Goal: Book appointment/travel/reservation

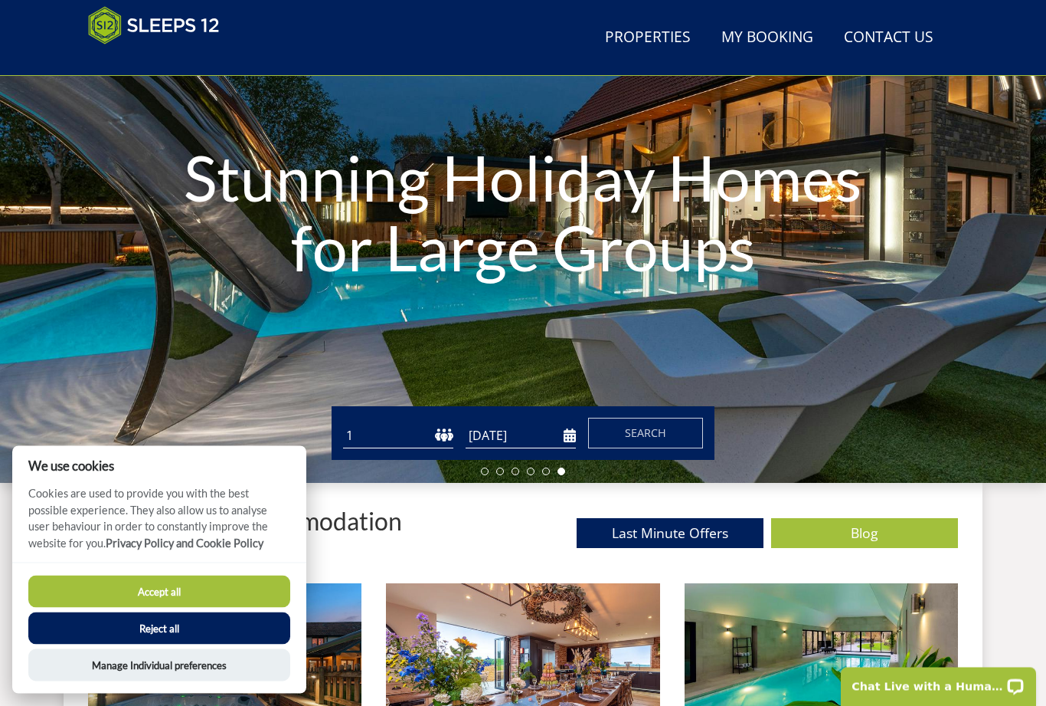
scroll to position [182, 0]
click at [151, 644] on button "Reject all" at bounding box center [159, 628] width 262 height 32
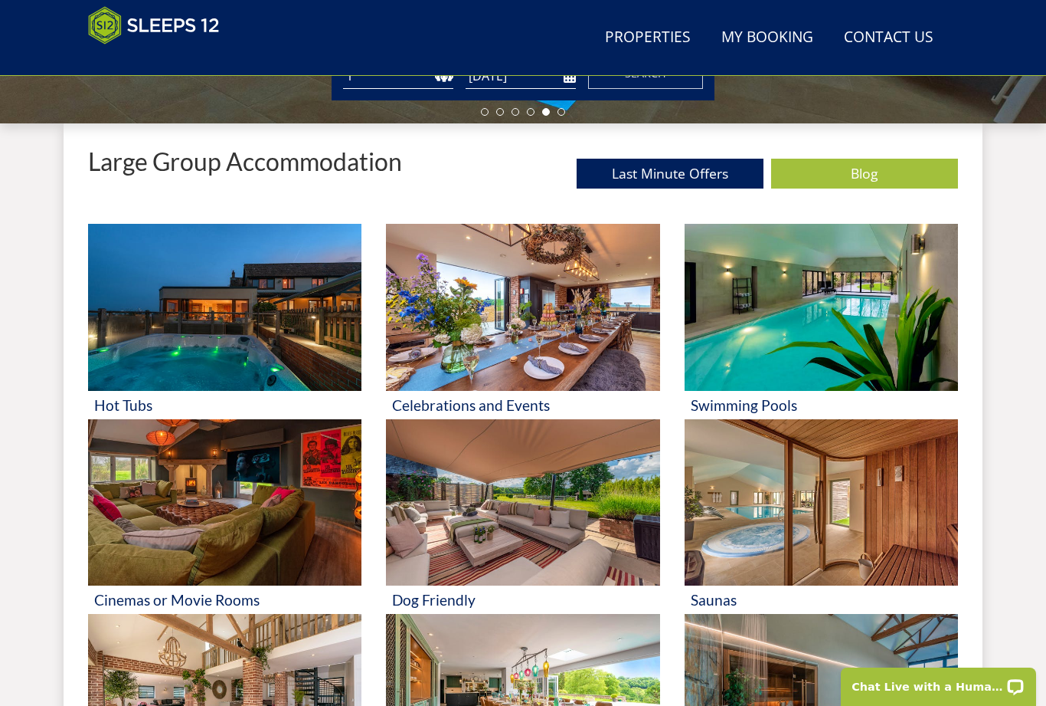
scroll to position [540, 0]
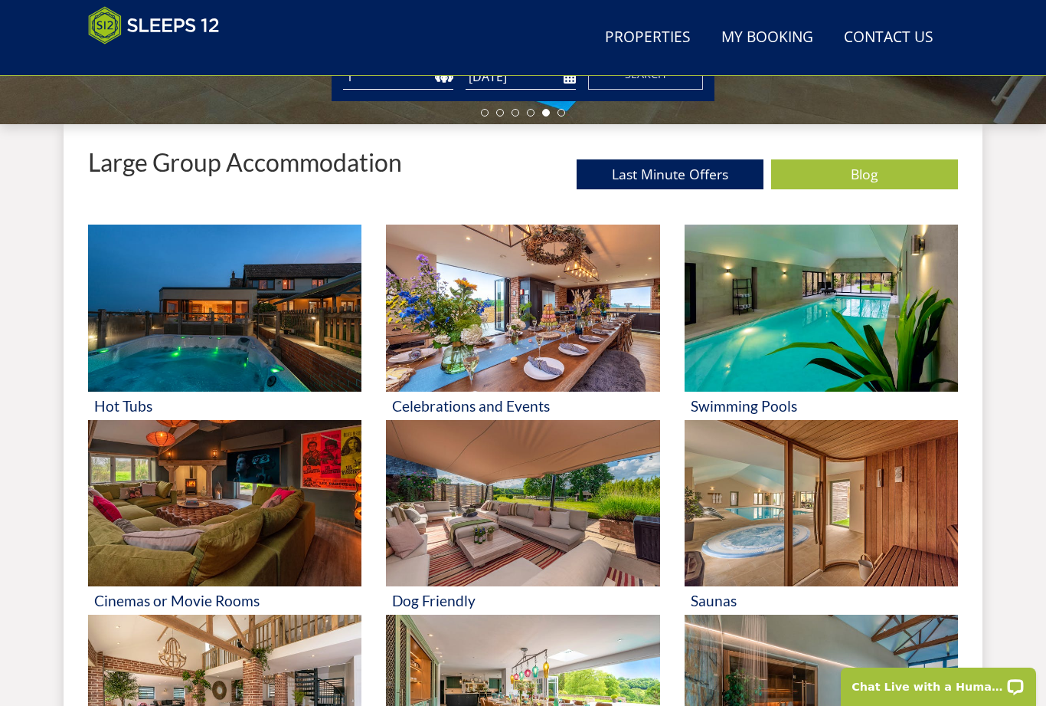
click at [810, 337] on img at bounding box center [821, 307] width 273 height 167
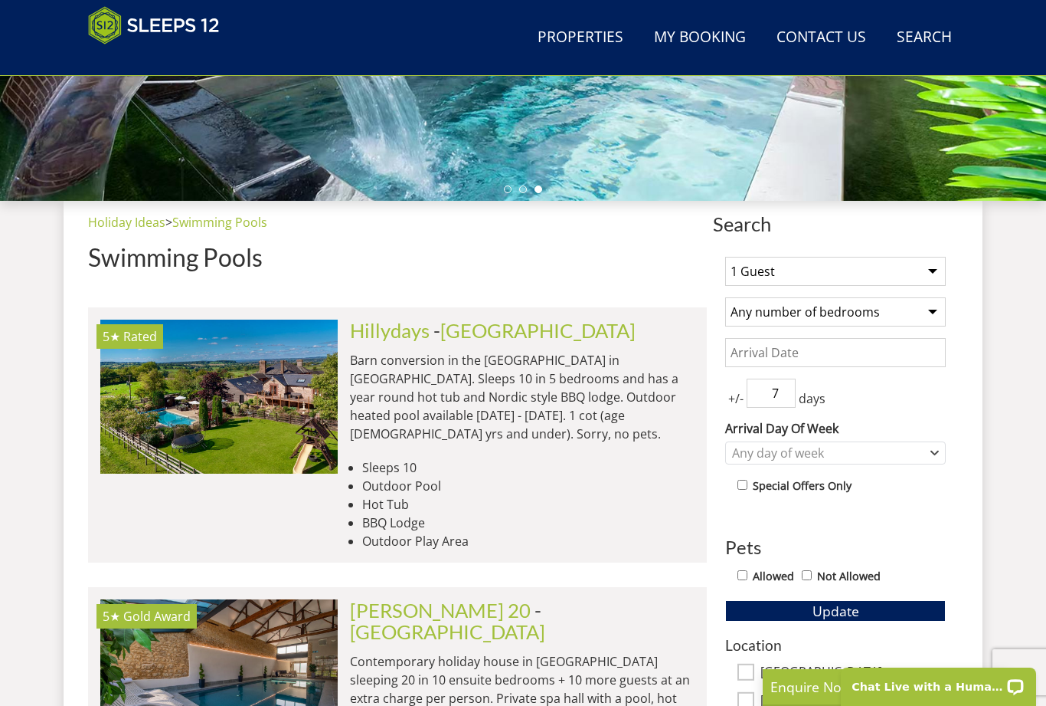
scroll to position [476, 0]
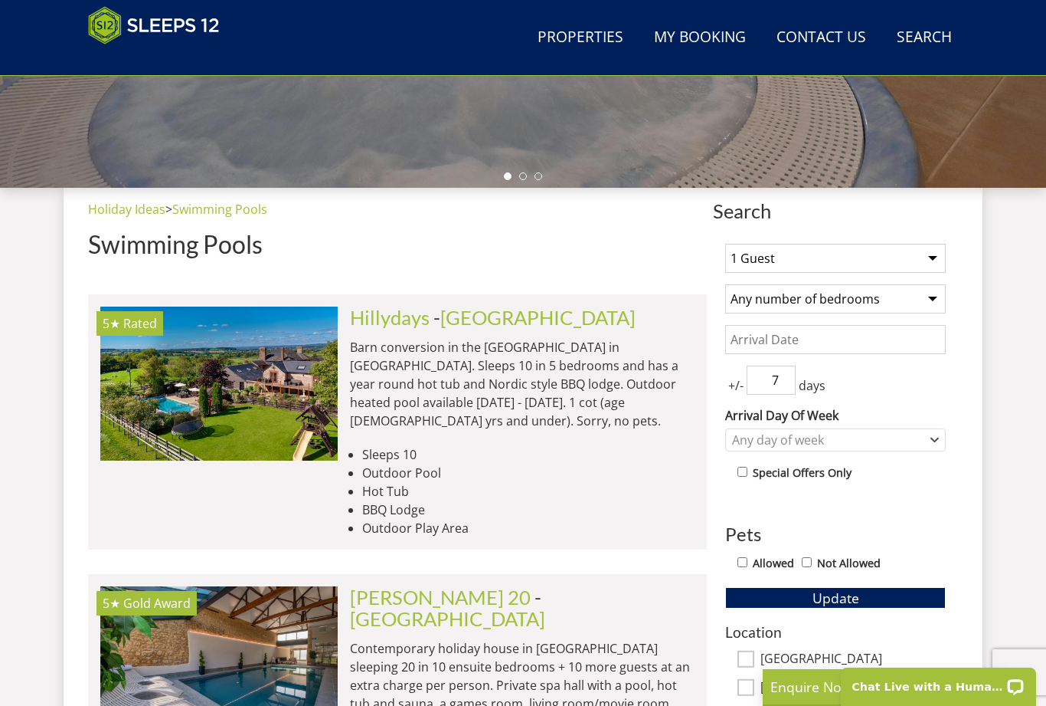
click at [932, 256] on select "1 Guest 2 Guests 3 Guests 4 Guests 5 Guests 6 Guests 7 Guests 8 Guests 9 Guests…" at bounding box center [835, 258] width 221 height 29
select select "8"
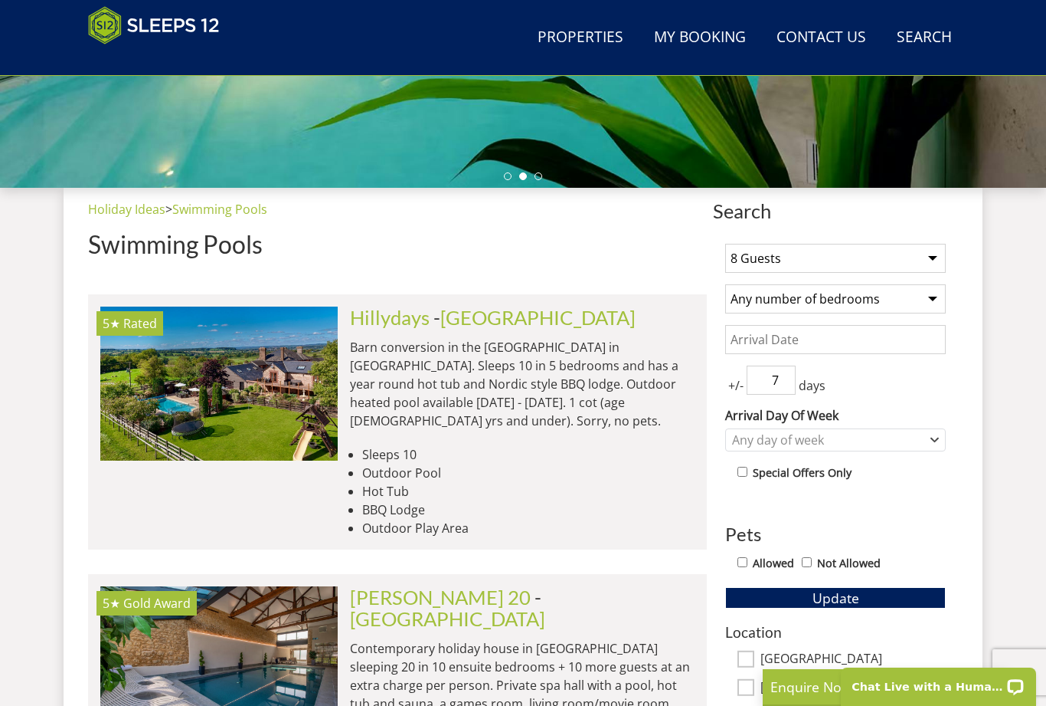
click at [928, 300] on select "Any number of bedrooms 1 Bedroom 2 Bedrooms 3 Bedrooms 4 Bedrooms 5 Bedrooms 6 …" at bounding box center [835, 298] width 221 height 29
select select "4"
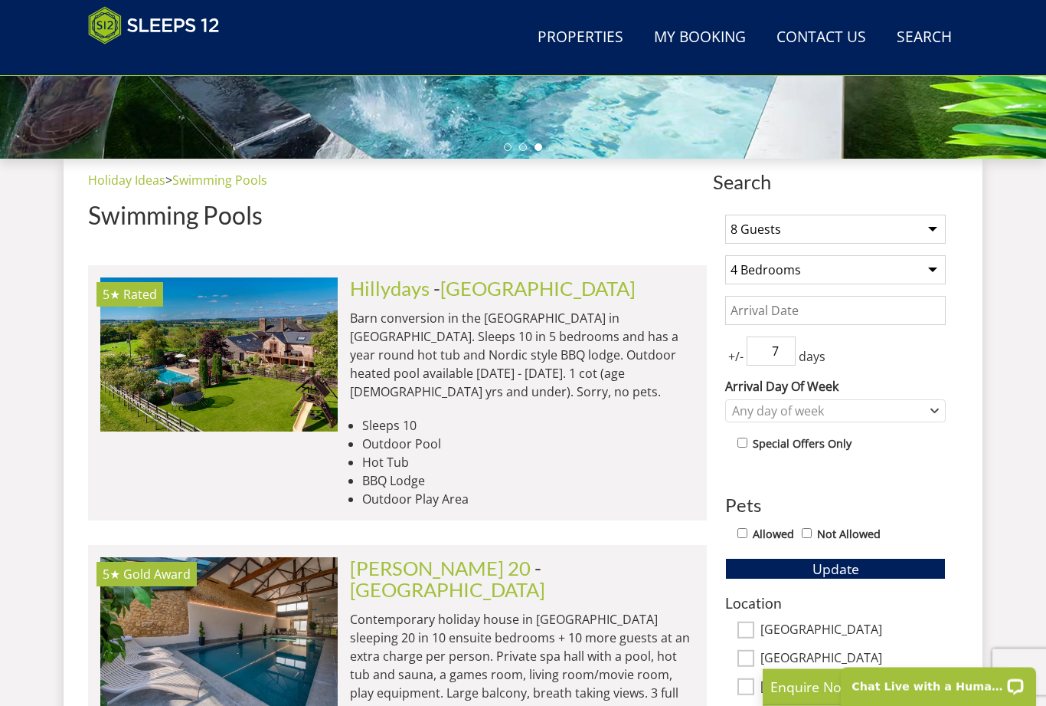
scroll to position [506, 0]
click at [925, 414] on div "Any day of week" at bounding box center [828, 410] width 198 height 17
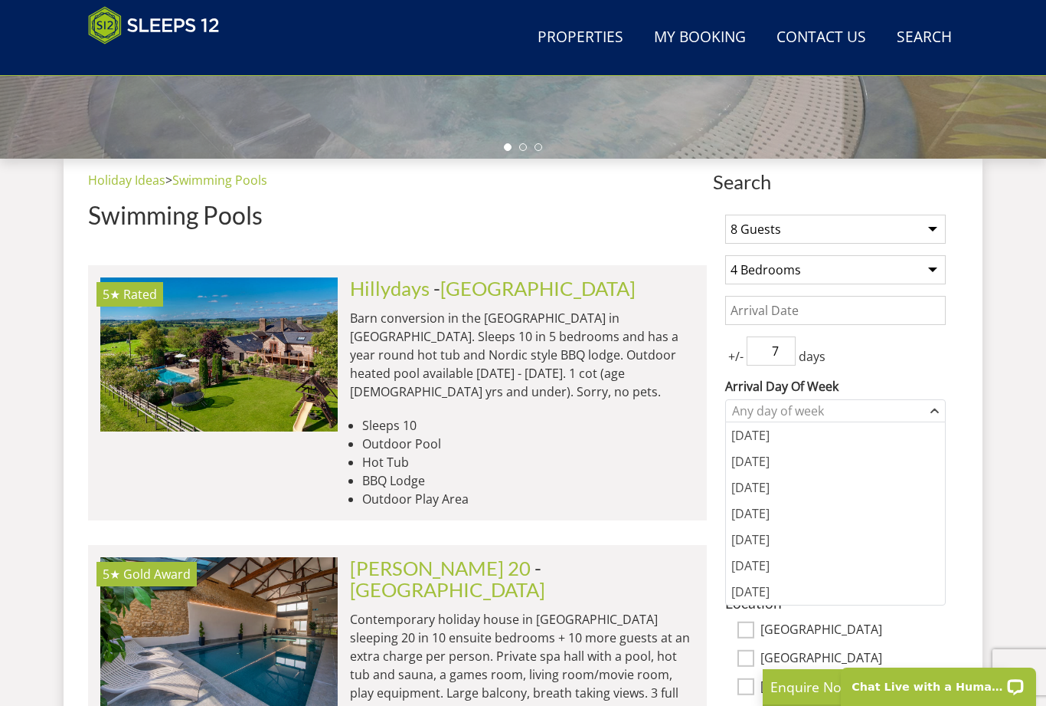
click at [629, 497] on li "5★ Rated Hillydays Check Availability More Info [GEOGRAPHIC_DATA] - [GEOGRAPHIC…" at bounding box center [397, 392] width 619 height 255
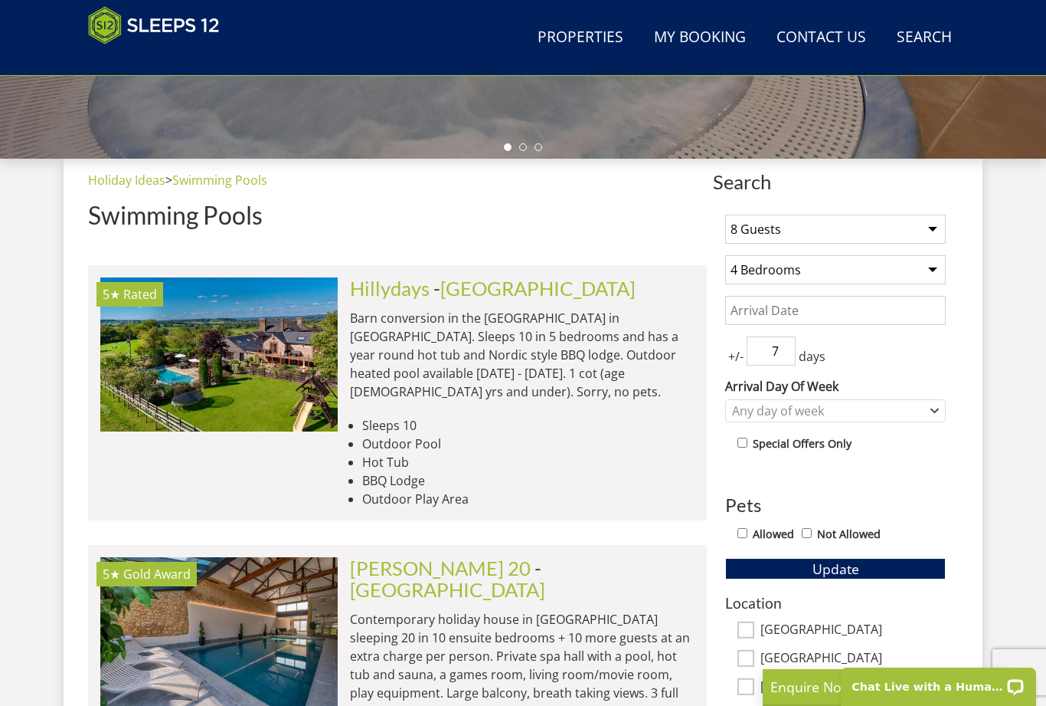
click at [892, 313] on input "Date" at bounding box center [835, 310] width 221 height 29
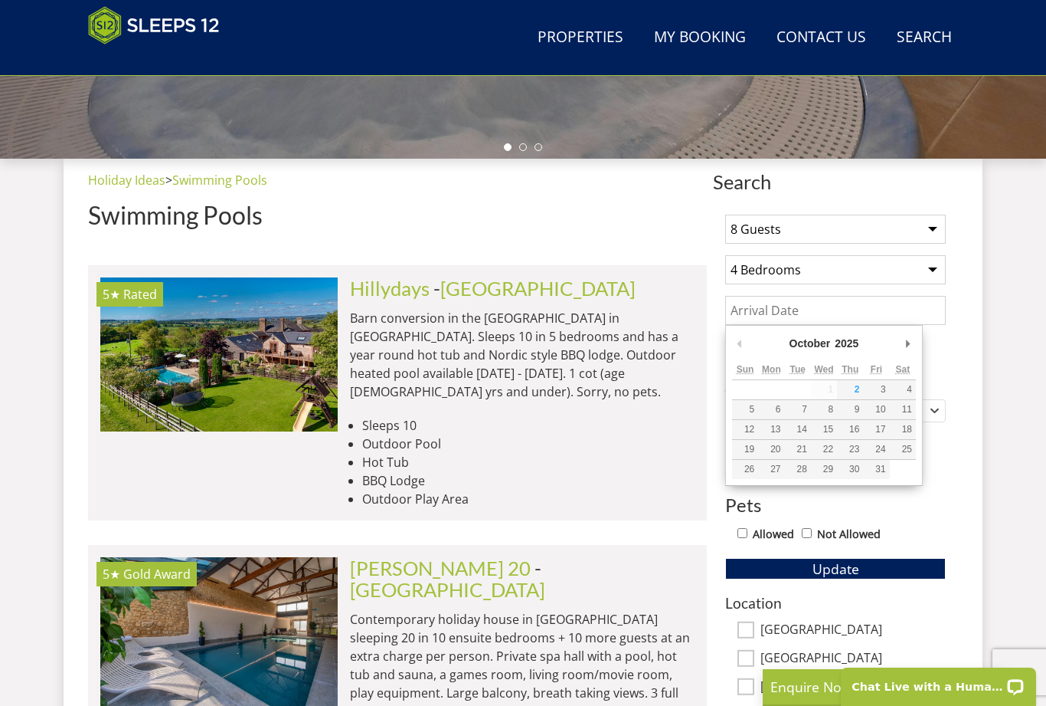
scroll to position [505, 0]
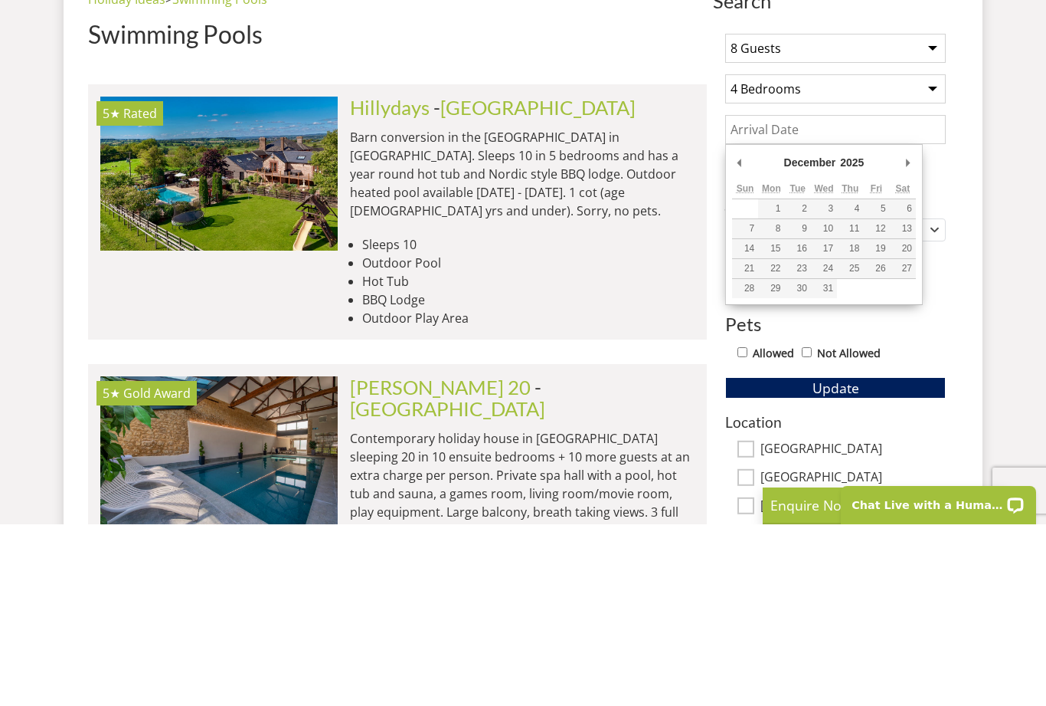
type input "[DATE]"
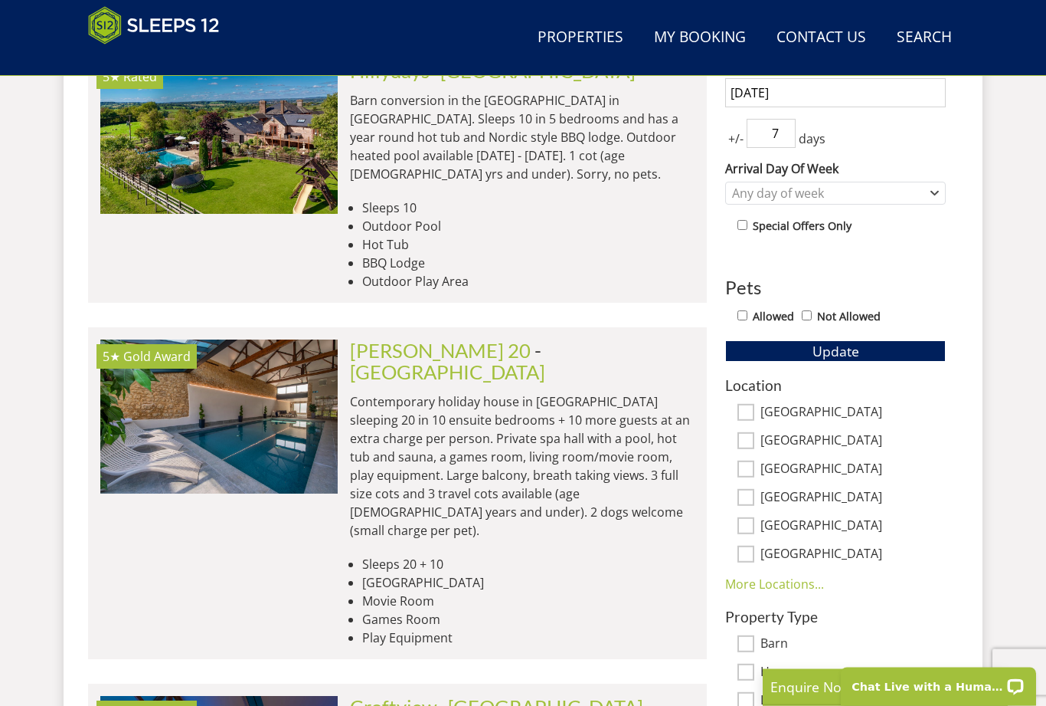
scroll to position [723, 0]
click at [743, 315] on input "Allowed" at bounding box center [743, 315] width 10 height 10
checkbox input "true"
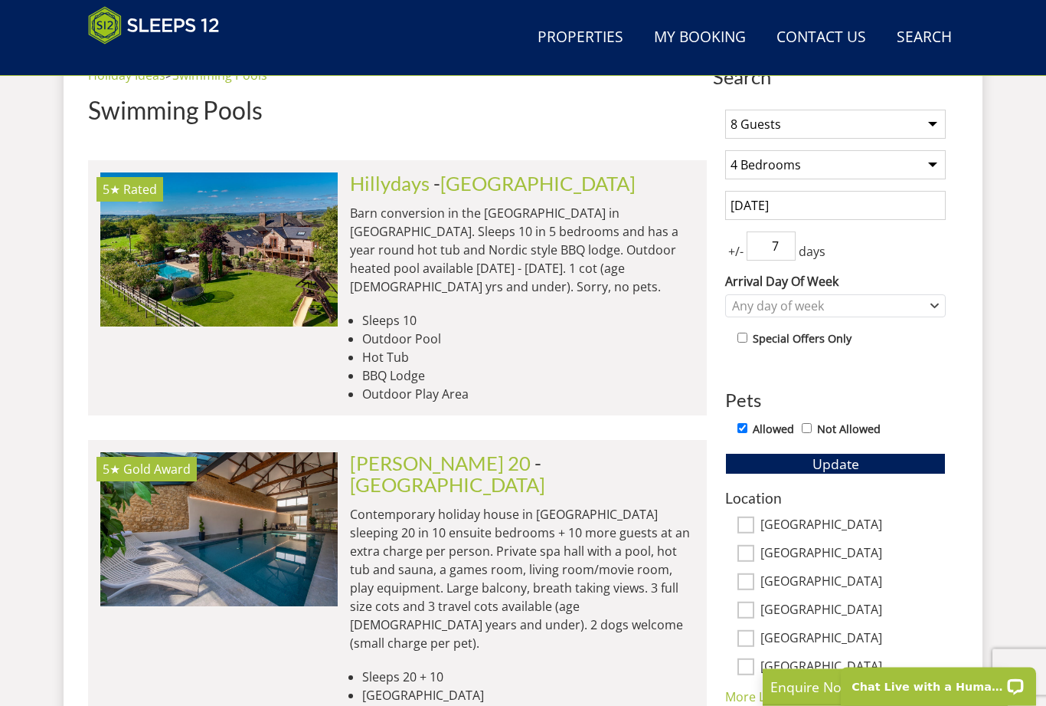
scroll to position [611, 0]
click at [869, 454] on button "Update" at bounding box center [835, 463] width 221 height 21
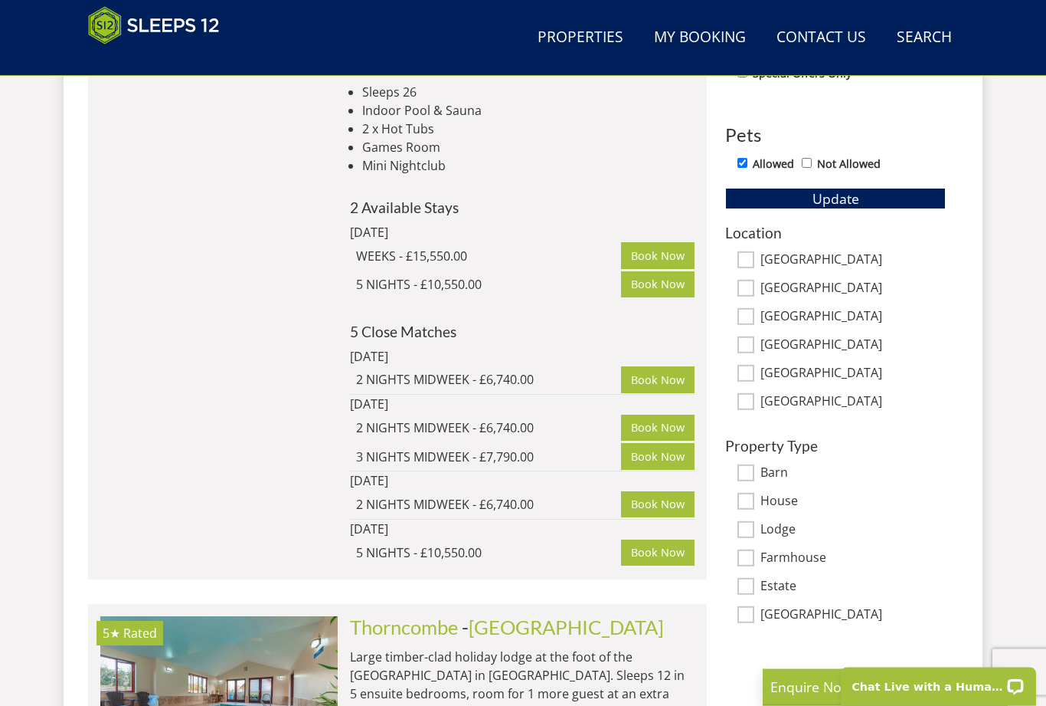
scroll to position [861, 0]
